Goal: Transaction & Acquisition: Book appointment/travel/reservation

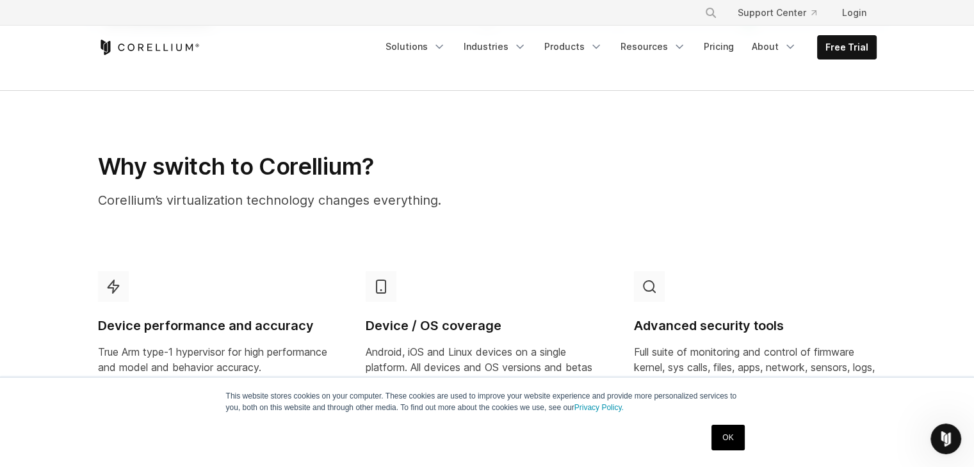
scroll to position [448, 0]
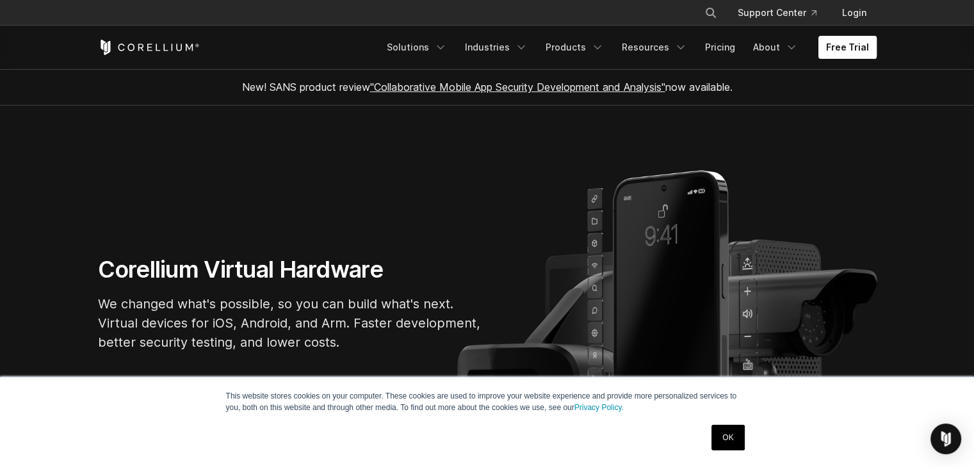
click at [841, 42] on link "Free Trial" at bounding box center [847, 47] width 58 height 23
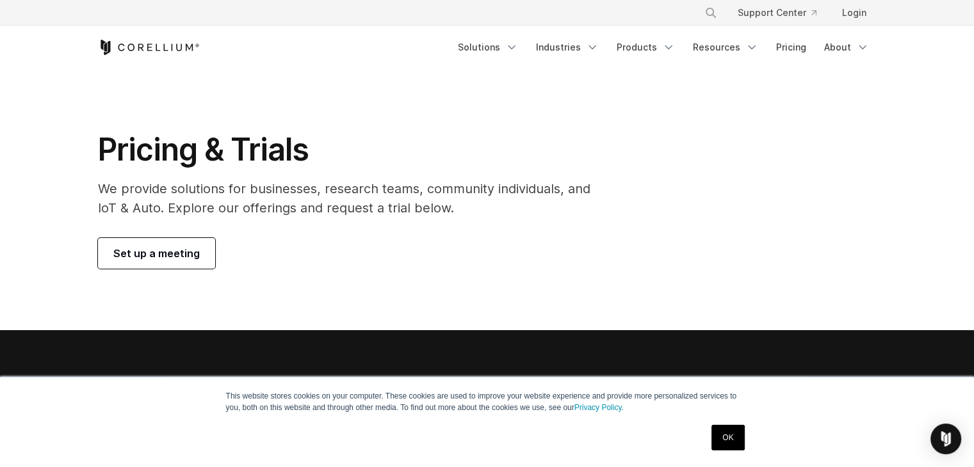
click at [723, 439] on link "OK" at bounding box center [727, 438] width 33 height 26
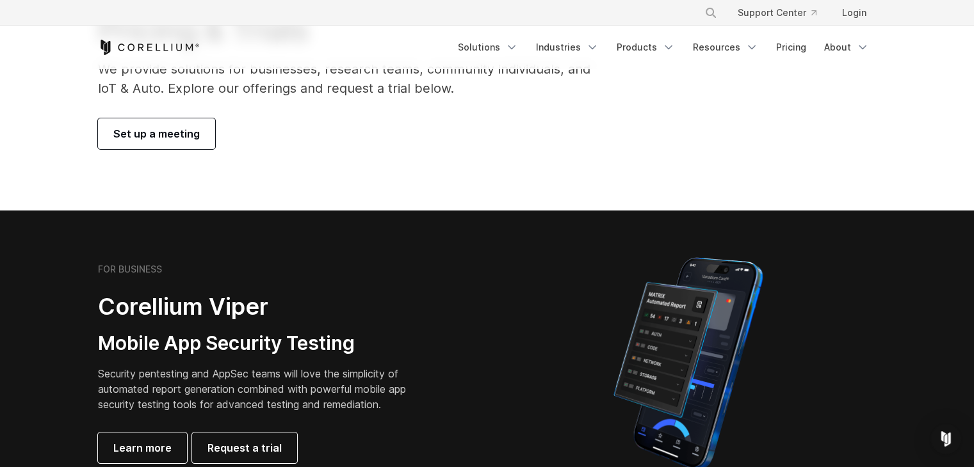
scroll to position [128, 0]
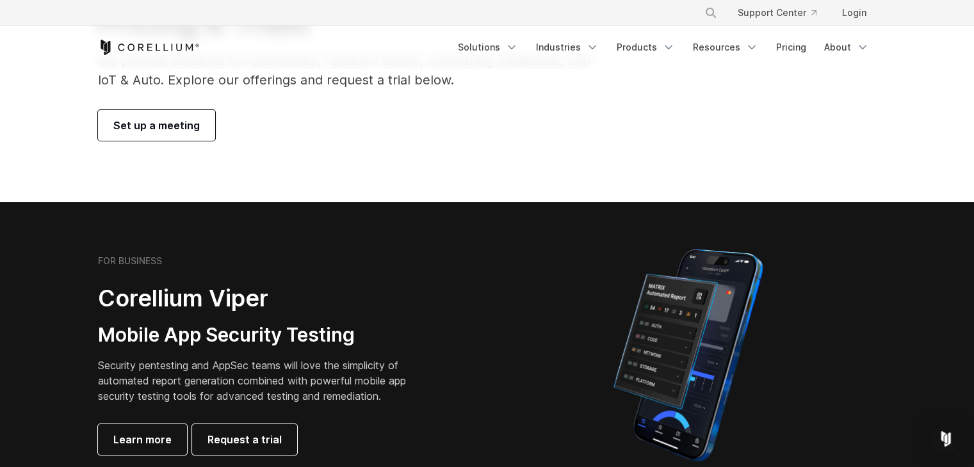
click at [158, 126] on span "Set up a meeting" at bounding box center [156, 125] width 86 height 15
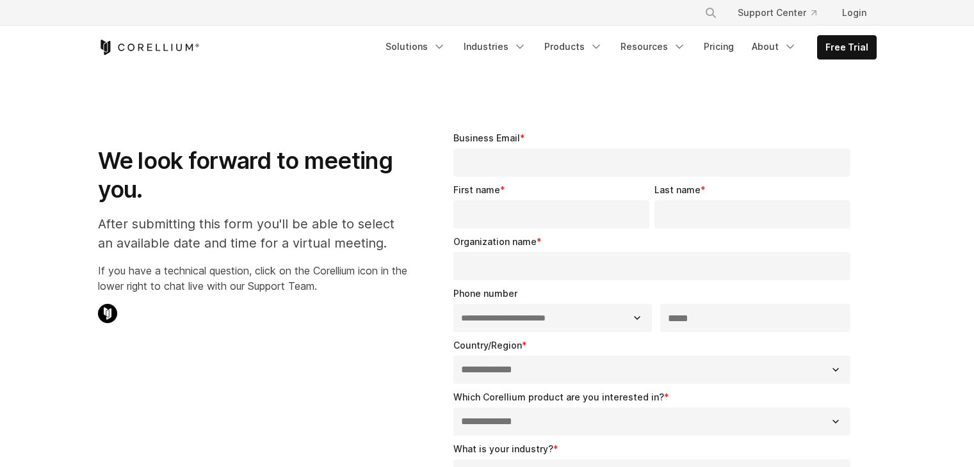
select select "**"
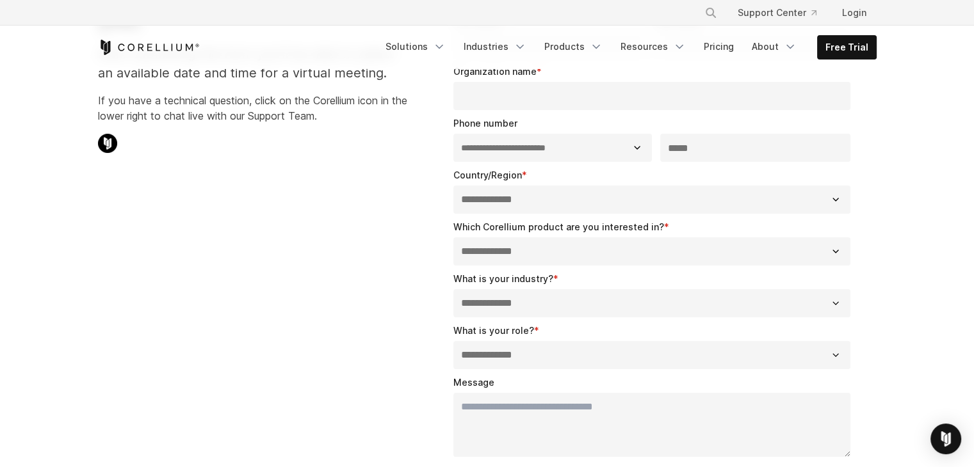
scroll to position [320, 0]
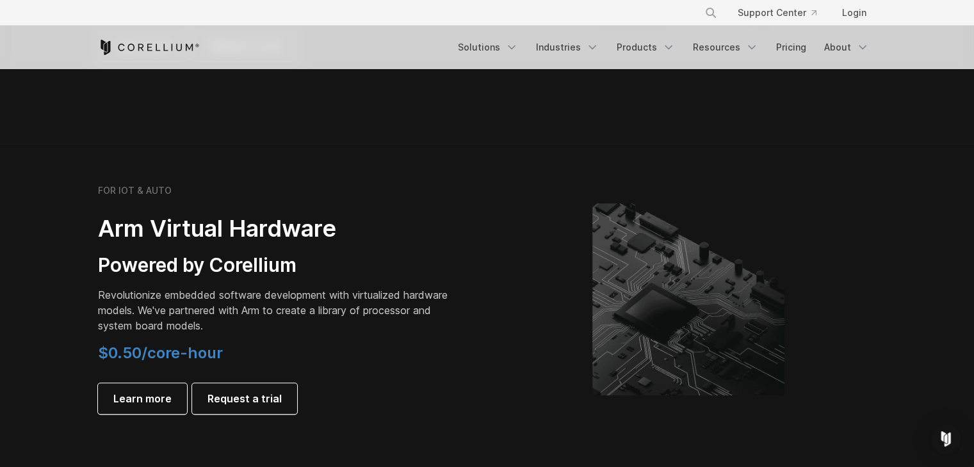
scroll to position [1536, 0]
